Goal: Information Seeking & Learning: Learn about a topic

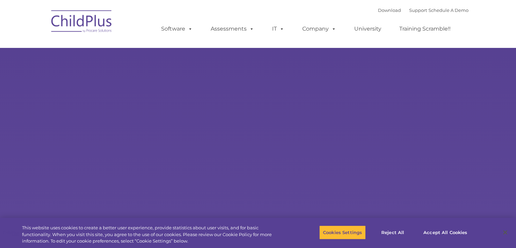
select select "MEDIUM"
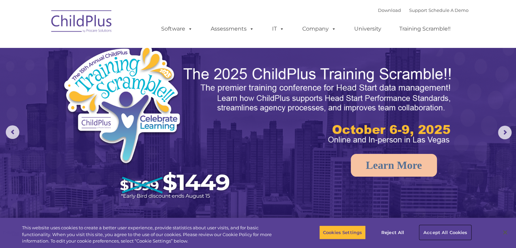
click at [439, 235] on button "Accept All Cookies" at bounding box center [445, 232] width 51 height 14
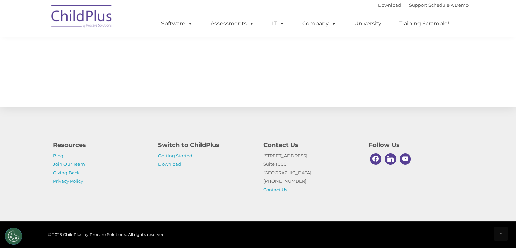
scroll to position [751, 0]
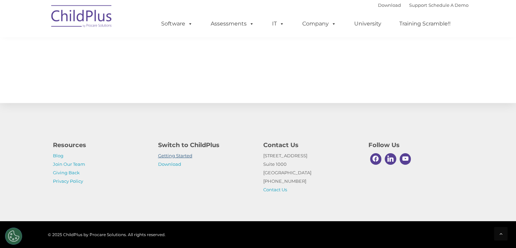
click at [183, 156] on link "Getting Started" at bounding box center [175, 155] width 34 height 5
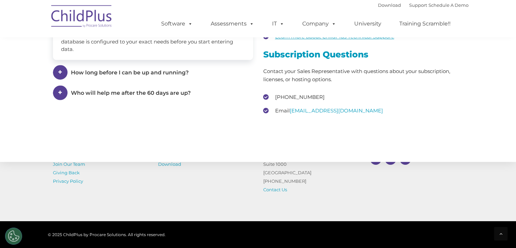
scroll to position [994, 0]
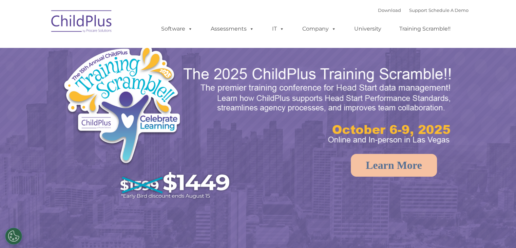
select select "MEDIUM"
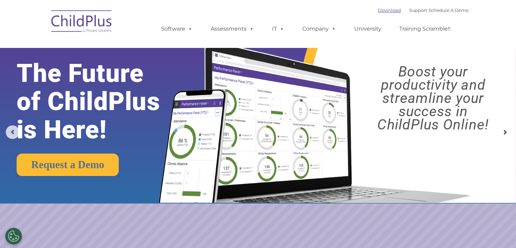
click at [381, 12] on link "Download" at bounding box center [389, 9] width 23 height 5
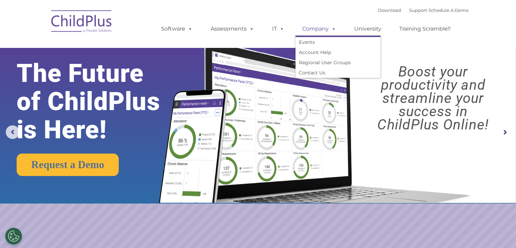
click at [330, 29] on span at bounding box center [332, 28] width 7 height 6
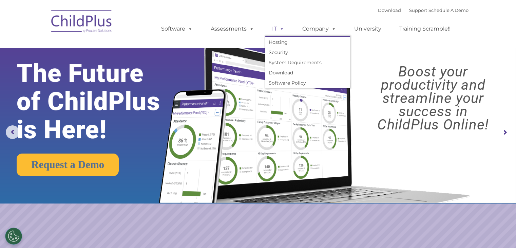
click at [280, 28] on span at bounding box center [280, 28] width 7 height 6
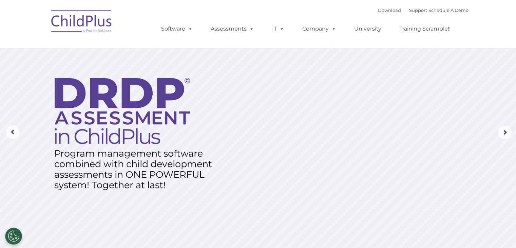
click at [280, 28] on span at bounding box center [280, 28] width 7 height 6
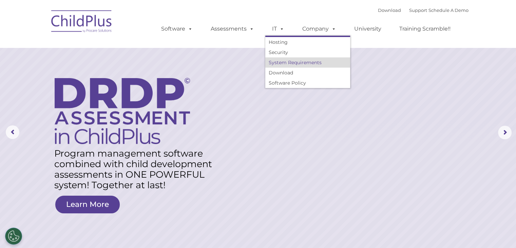
click at [289, 63] on link "System Requirements" at bounding box center [307, 62] width 85 height 10
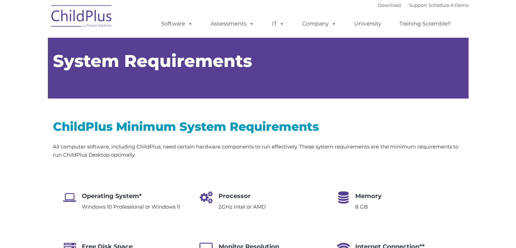
type input ""
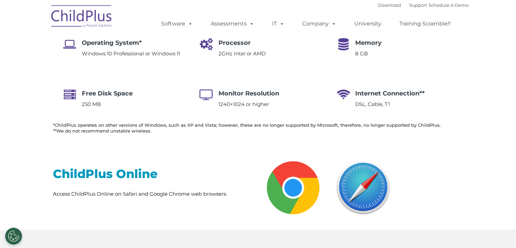
select select "MEDIUM"
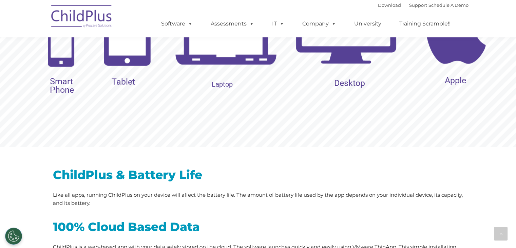
scroll to position [754, 0]
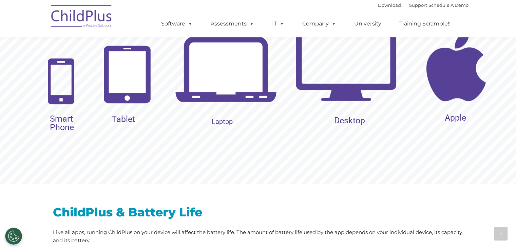
click at [126, 98] on img at bounding box center [127, 74] width 55 height 65
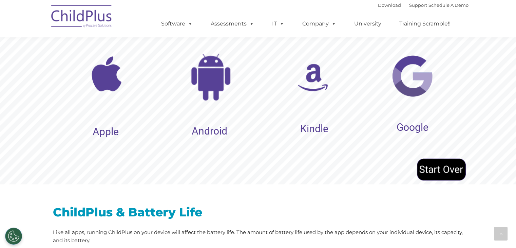
click at [419, 81] on img at bounding box center [412, 76] width 44 height 44
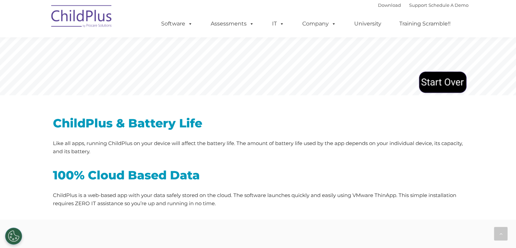
scroll to position [741, 0]
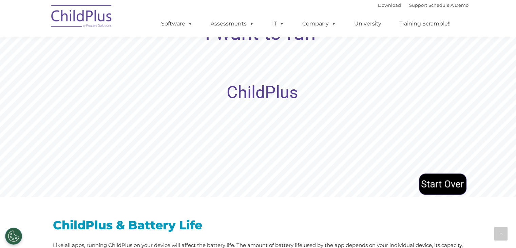
click at [252, 93] on rs-layer "ChildPlus" at bounding box center [263, 92] width 72 height 8
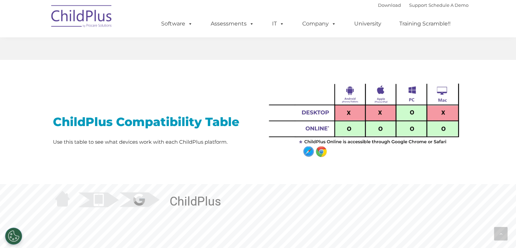
scroll to position [513, 0]
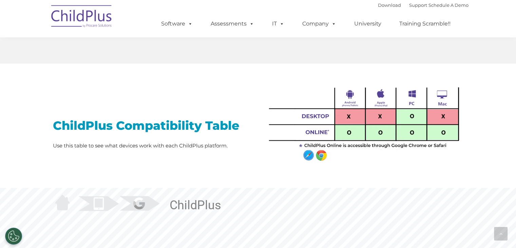
click at [321, 152] on img at bounding box center [363, 119] width 200 height 89
